Goal: Information Seeking & Learning: Learn about a topic

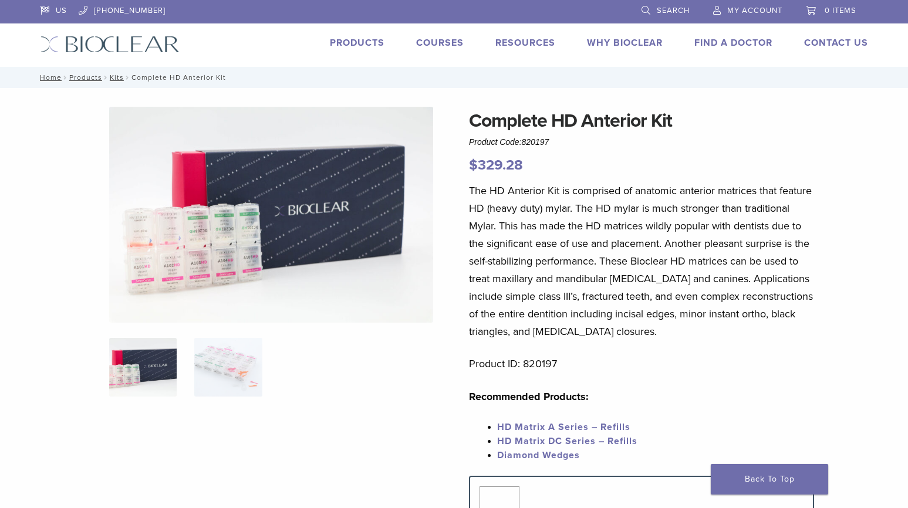
click at [687, 173] on p "$ 329.28" at bounding box center [641, 165] width 345 height 21
click at [515, 164] on bdi "$ 329.28" at bounding box center [496, 165] width 54 height 17
click at [547, 168] on p "$ 329.28" at bounding box center [641, 165] width 345 height 21
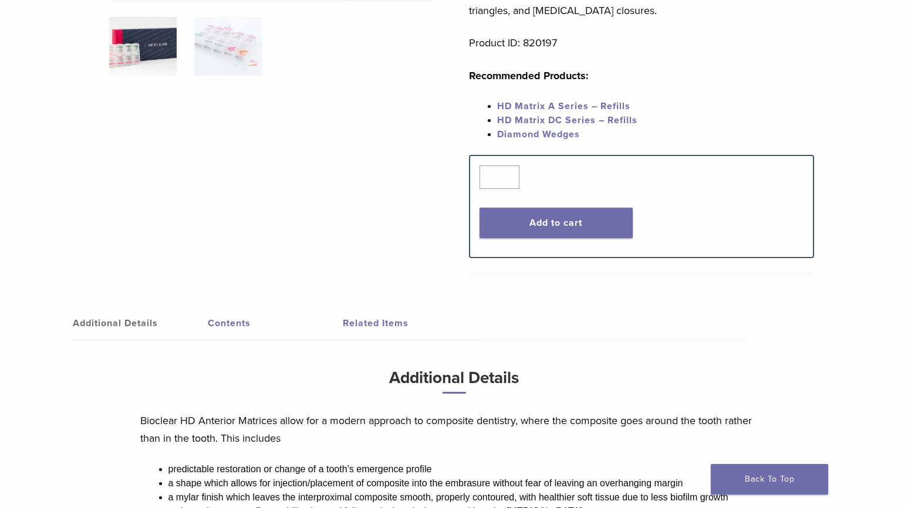
scroll to position [411, 0]
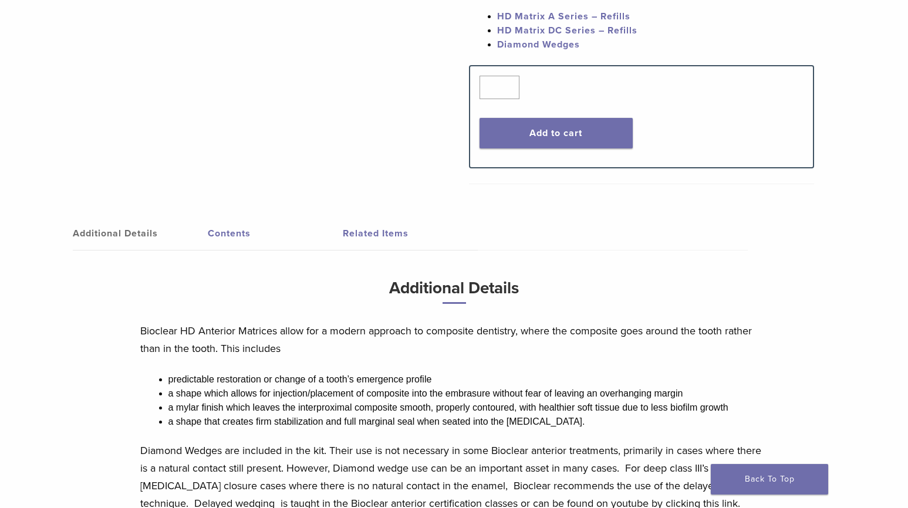
click at [214, 219] on link "Contents" at bounding box center [275, 233] width 135 height 33
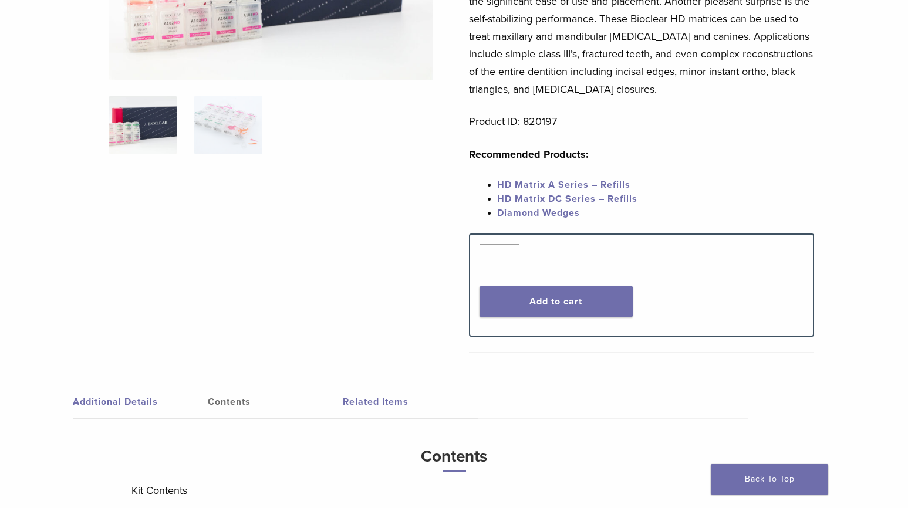
scroll to position [595, 0]
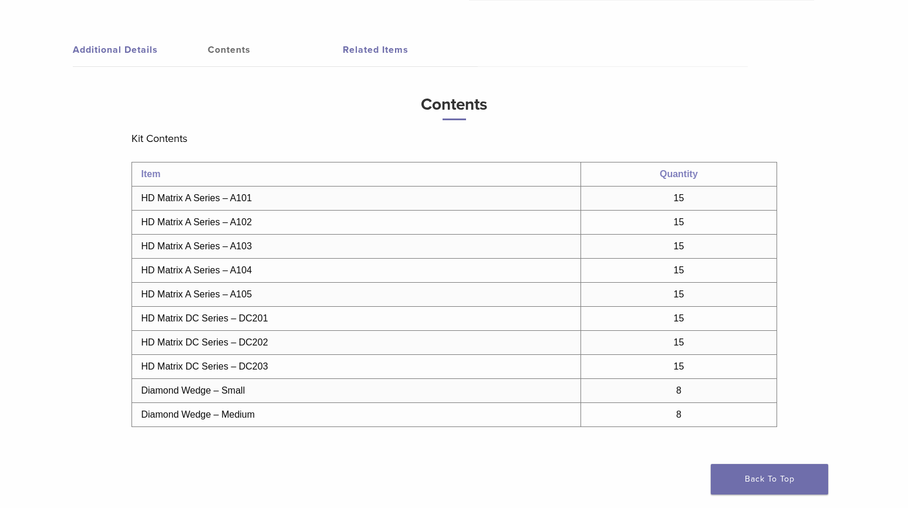
click at [360, 53] on link "Related Items" at bounding box center [410, 49] width 135 height 33
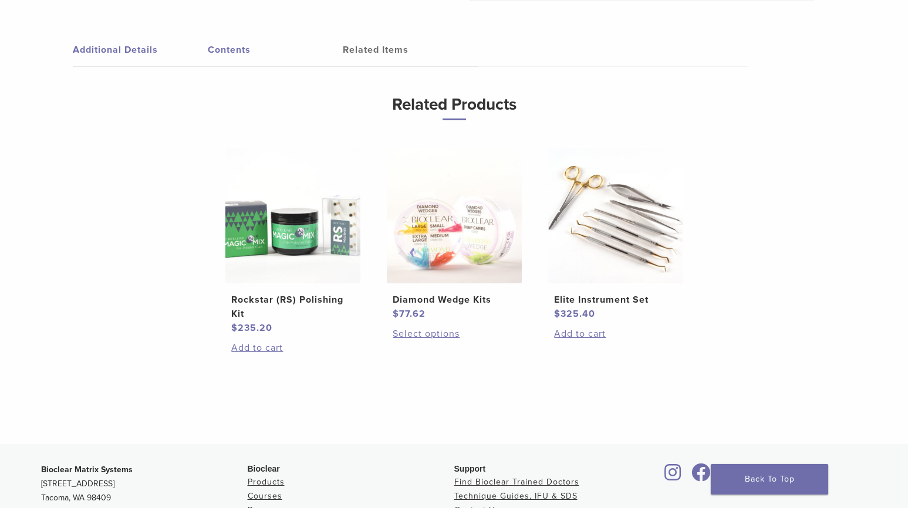
click at [226, 49] on link "Contents" at bounding box center [275, 49] width 135 height 33
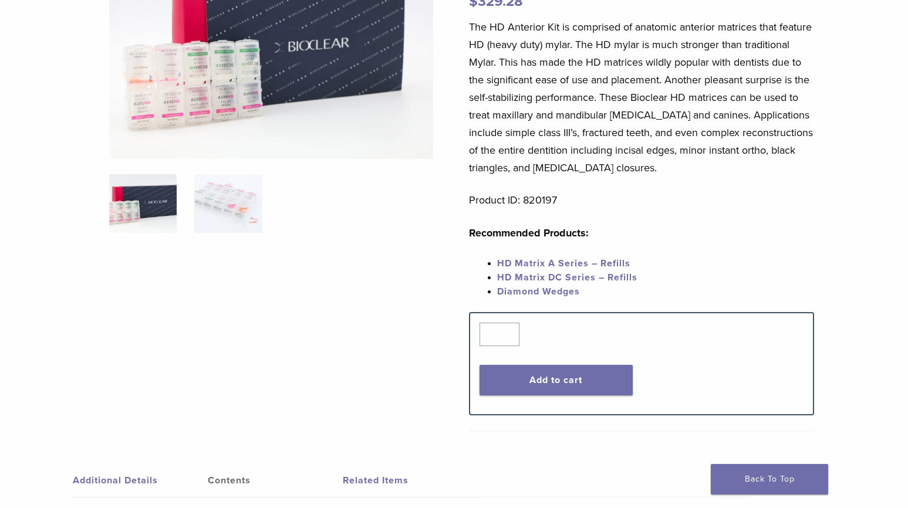
scroll to position [0, 0]
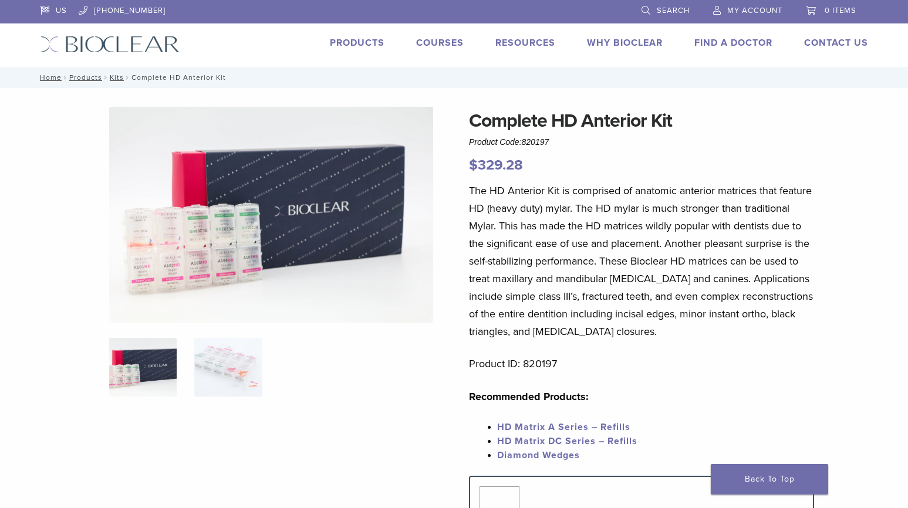
click at [544, 441] on span "HD Matrix DC Series – Refills" at bounding box center [567, 442] width 140 height 12
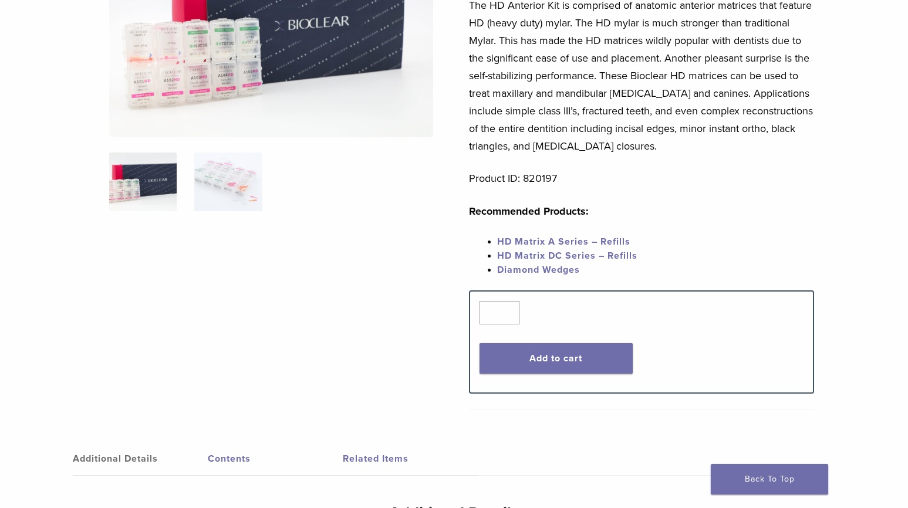
scroll to position [293, 0]
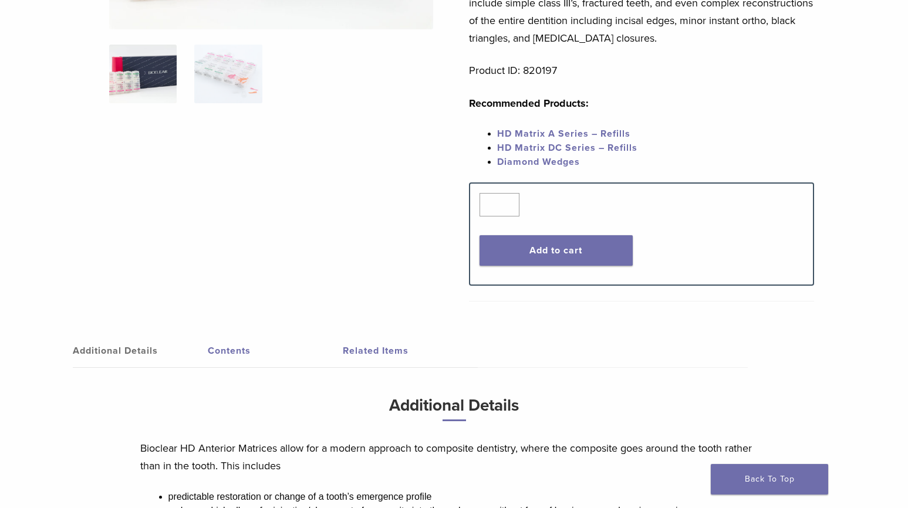
click at [225, 343] on link "Contents" at bounding box center [275, 351] width 135 height 33
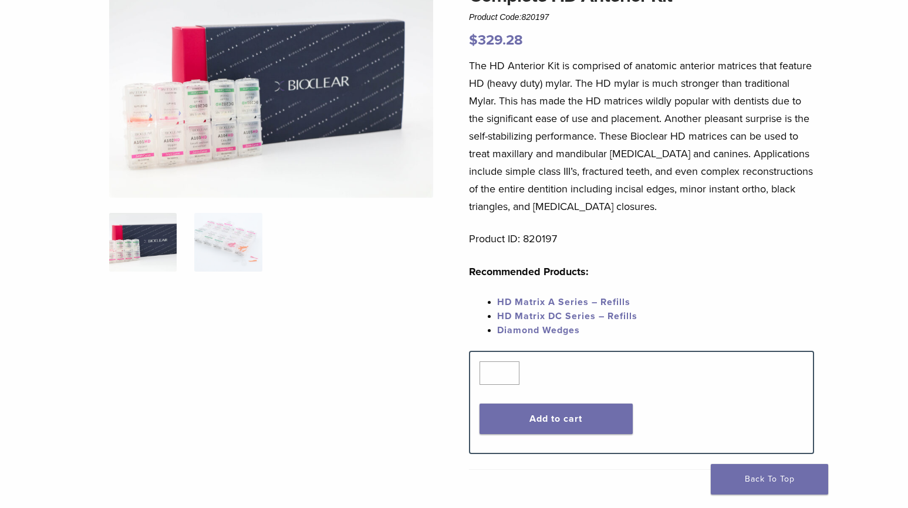
scroll to position [66, 0]
